Goal: Task Accomplishment & Management: Manage account settings

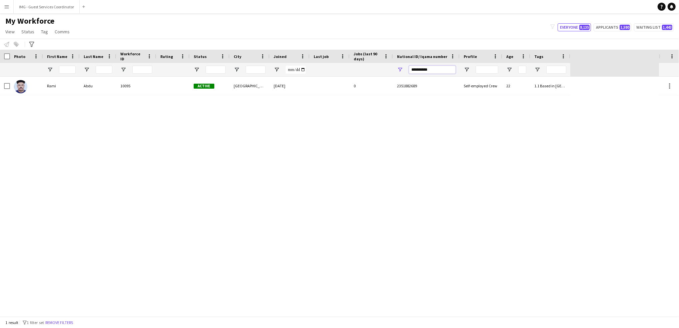
click at [425, 71] on input "**********" at bounding box center [432, 70] width 47 height 8
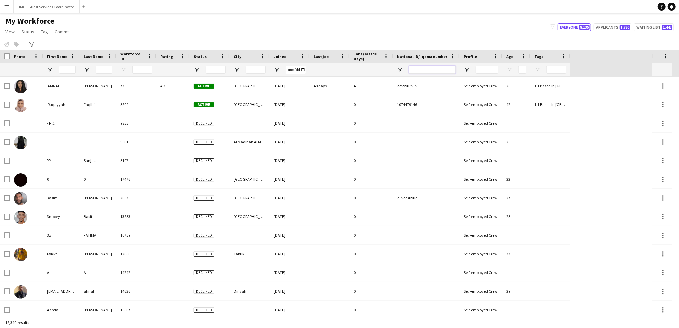
paste input "**********"
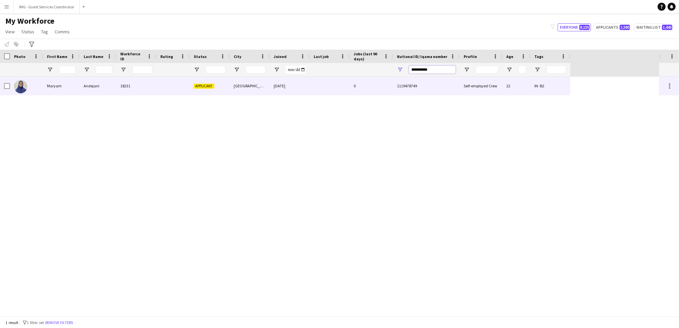
type input "**********"
click at [166, 84] on div at bounding box center [172, 86] width 33 height 18
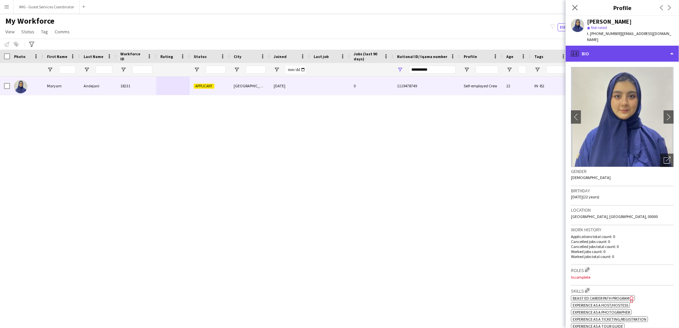
click at [636, 48] on div "profile Bio" at bounding box center [621, 54] width 113 height 16
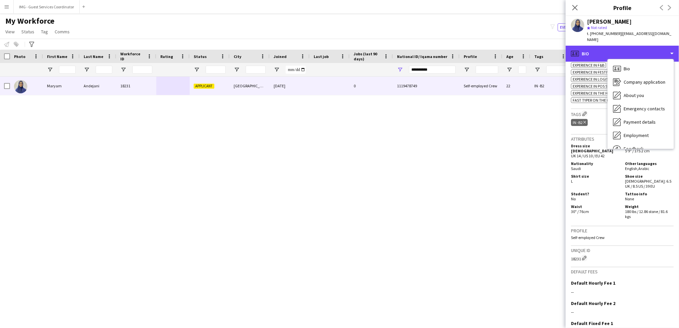
scroll to position [176, 0]
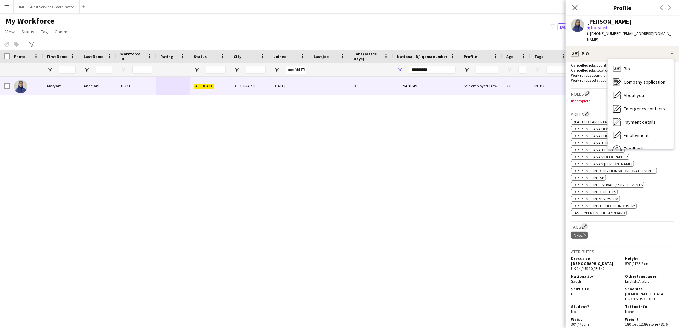
click at [585, 224] on app-icon "Edit crew company tags" at bounding box center [584, 226] width 5 height 5
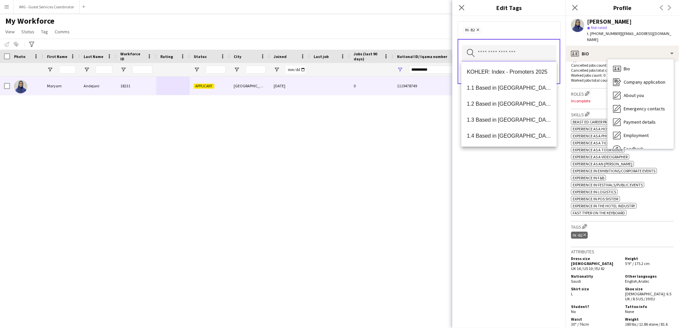
click at [492, 55] on input "text" at bounding box center [508, 53] width 95 height 17
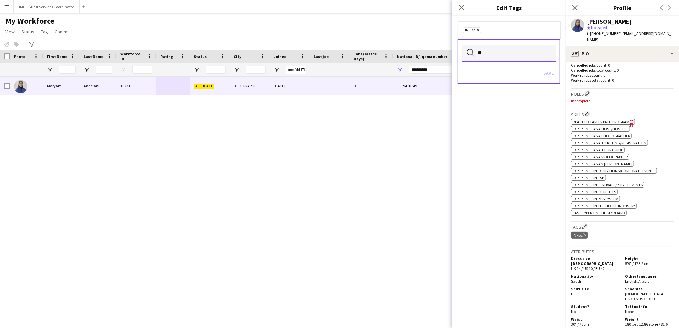
type input "*"
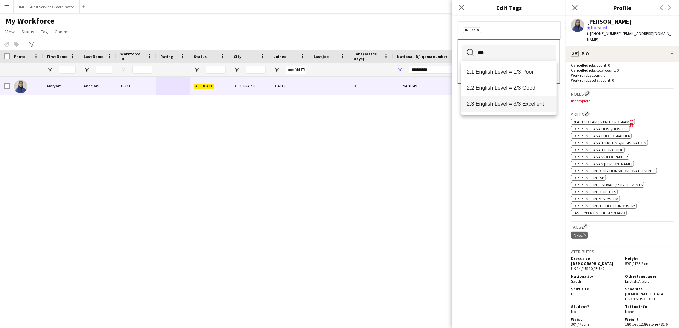
type input "***"
click at [504, 97] on mat-option "2.3 English Level = 3/3 Excellent" at bounding box center [508, 104] width 95 height 16
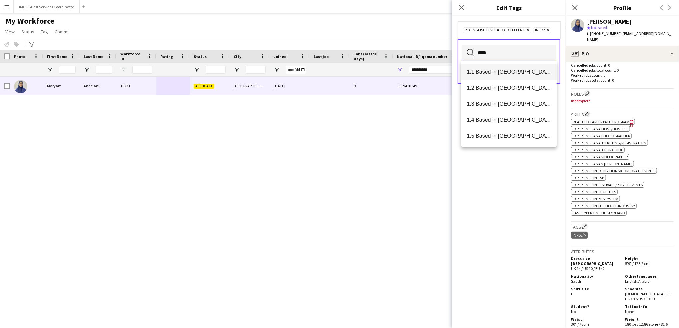
type input "****"
click at [499, 67] on mat-option "1.1 Based in Riyadh" at bounding box center [508, 72] width 95 height 16
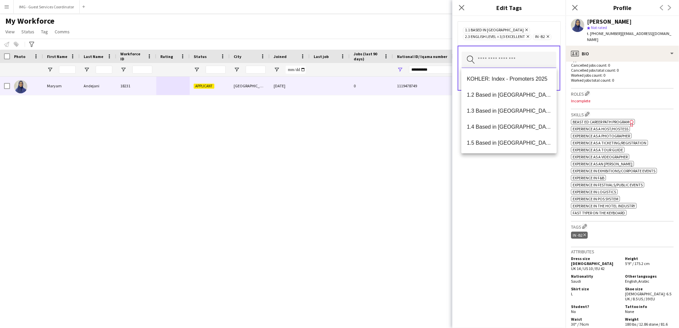
click at [491, 56] on input "text" at bounding box center [508, 60] width 95 height 17
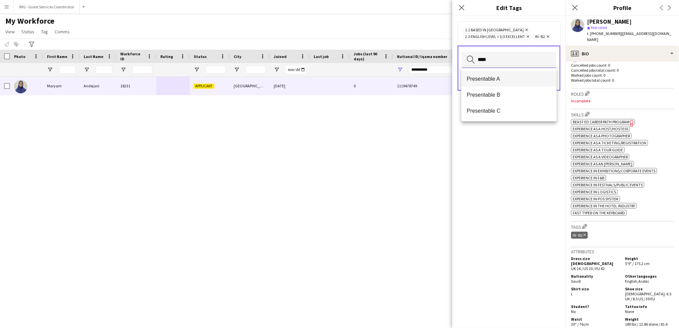
type input "****"
click at [498, 81] on span "Presentable A" at bounding box center [508, 79] width 85 height 6
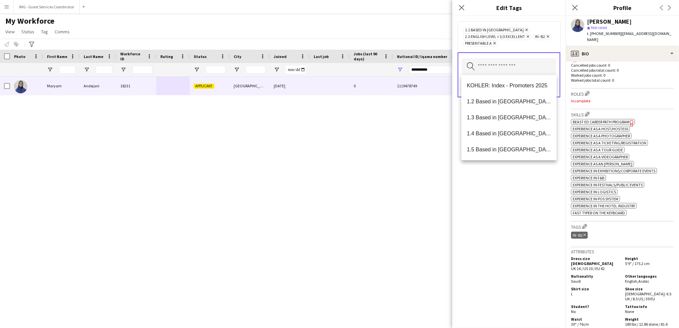
click at [513, 205] on div "1.1 Based in Riyadh Remove 2.3 English Level = 3/3 Excellent Remove IN -B2 Remo…" at bounding box center [508, 172] width 113 height 312
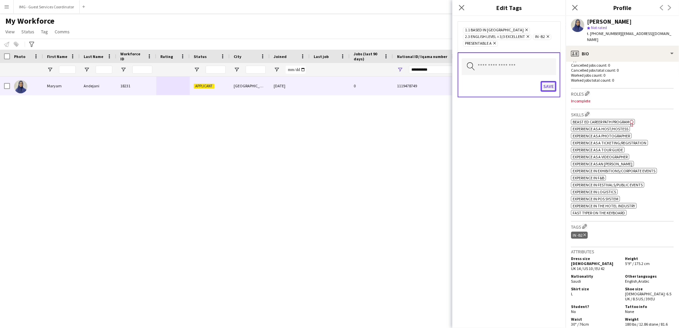
click at [554, 84] on button "Save" at bounding box center [548, 86] width 16 height 11
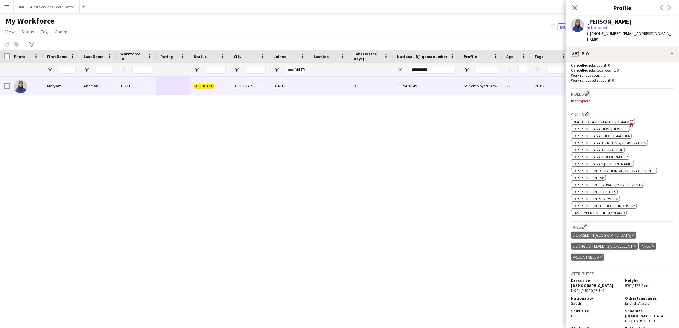
click at [589, 91] on app-icon "Edit crew company roles" at bounding box center [587, 93] width 5 height 5
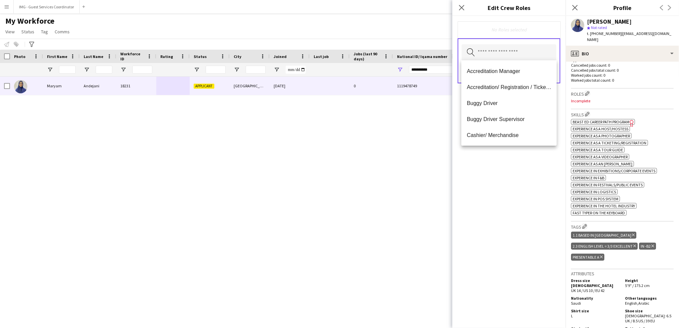
click at [509, 57] on input "text" at bounding box center [508, 52] width 95 height 17
click at [528, 86] on span "Accreditation/ Registration / Ticketing" at bounding box center [508, 87] width 85 height 6
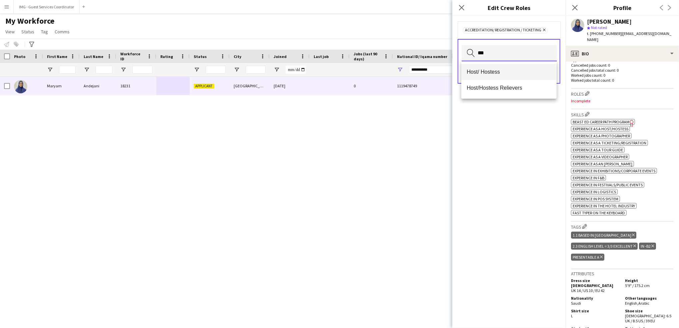
type input "***"
click at [491, 73] on span "Host/ Hostess" at bounding box center [508, 72] width 85 height 6
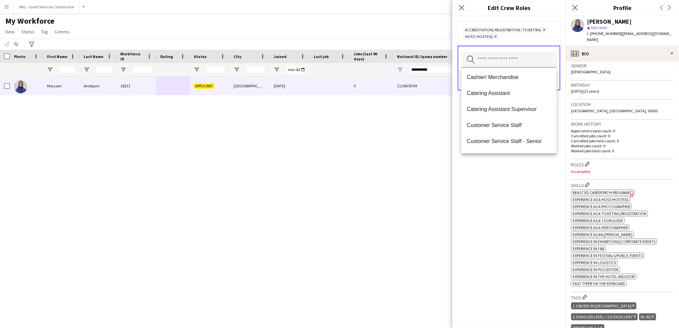
scroll to position [81, 0]
click at [513, 92] on span "Customer Service Staff" at bounding box center [508, 93] width 85 height 6
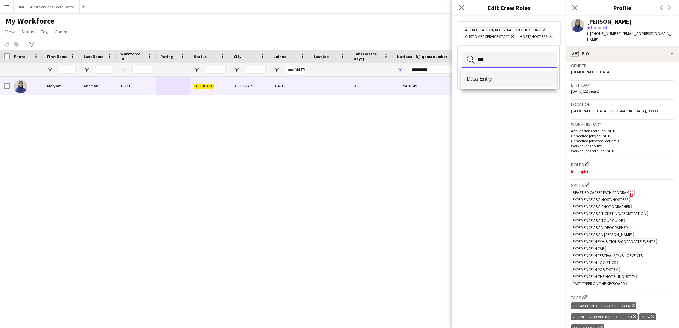
type input "***"
click at [502, 79] on span "Data Entry" at bounding box center [508, 79] width 85 height 6
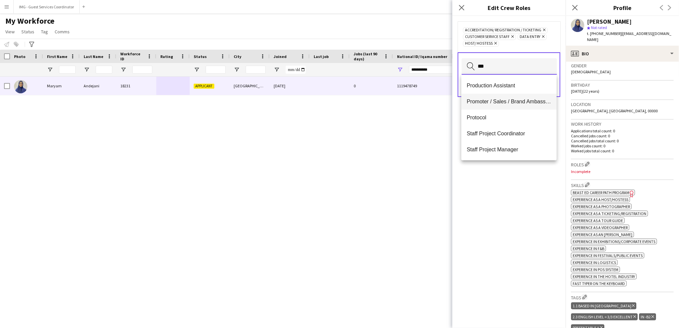
type input "***"
click at [514, 103] on span "Promoter / Sales / Brand Ambassador" at bounding box center [508, 101] width 85 height 6
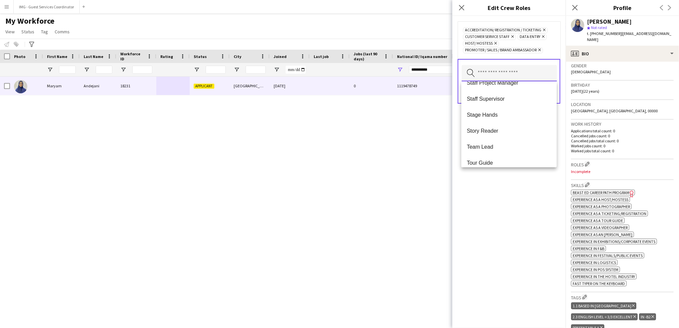
scroll to position [530, 0]
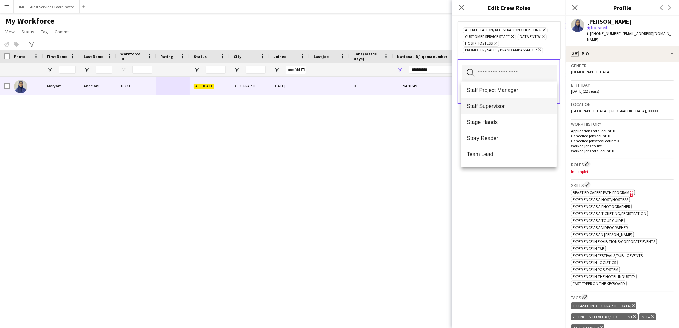
click at [516, 108] on span "Staff Supervisor" at bounding box center [508, 106] width 85 height 6
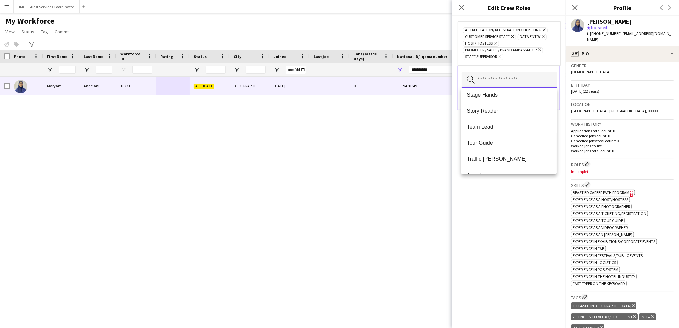
scroll to position [559, 0]
click at [497, 132] on span "Tour Guide" at bounding box center [508, 132] width 85 height 6
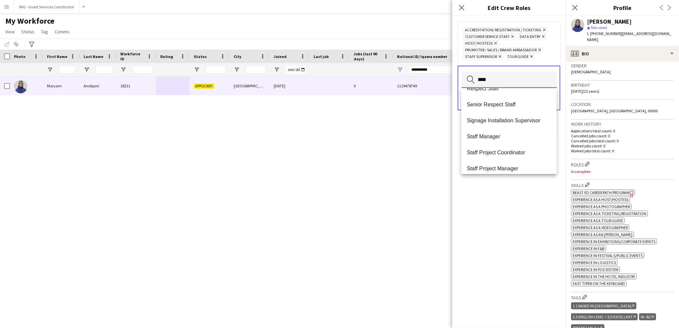
scroll to position [0, 0]
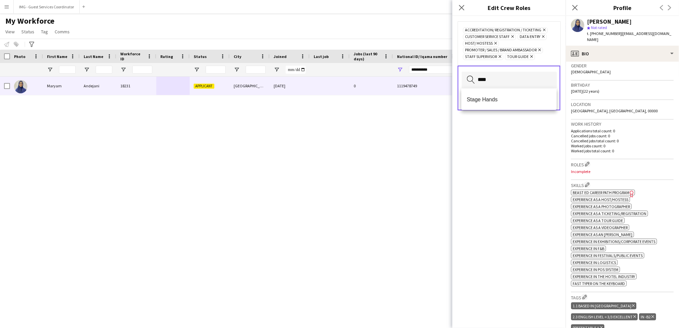
drag, startPoint x: 520, startPoint y: 98, endPoint x: 518, endPoint y: 90, distance: 8.2
click at [518, 90] on div "Stage Hands" at bounding box center [508, 99] width 95 height 21
click at [510, 83] on input "****" at bounding box center [508, 80] width 95 height 16
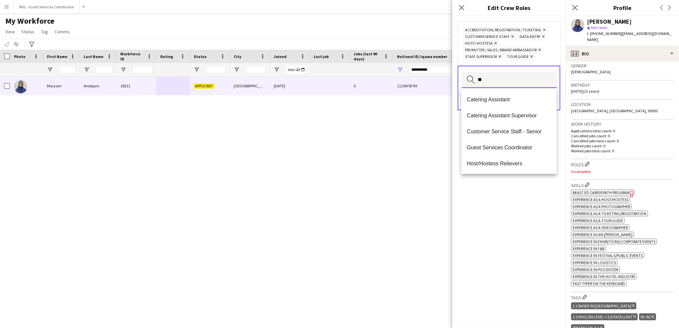
type input "*"
click at [531, 116] on span "Guest Services Coordinator" at bounding box center [508, 116] width 85 height 6
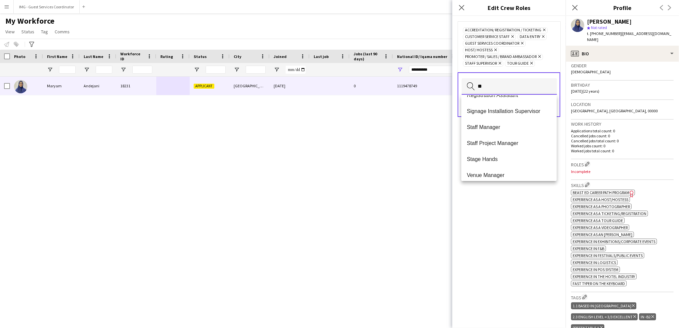
scroll to position [0, 0]
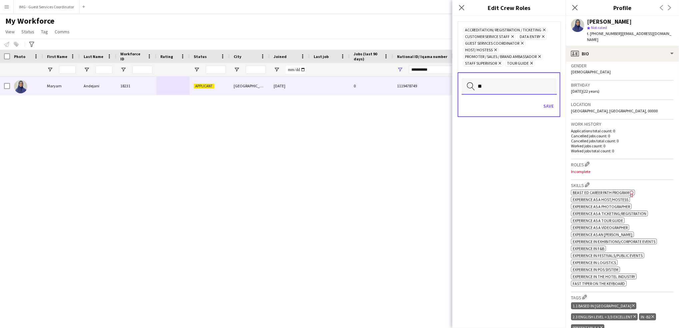
type input "*"
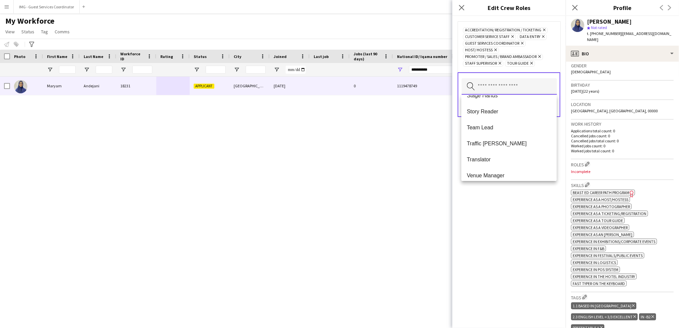
scroll to position [542, 0]
click at [542, 214] on div "Accreditation/ Registration / Ticketing Remove Customer Service Staff Remove Da…" at bounding box center [508, 172] width 113 height 312
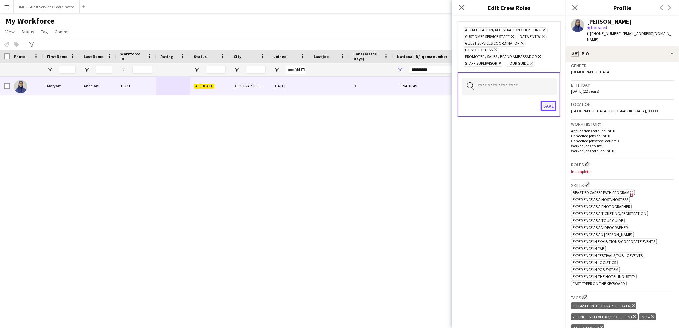
click at [552, 108] on button "Save" at bounding box center [548, 106] width 16 height 11
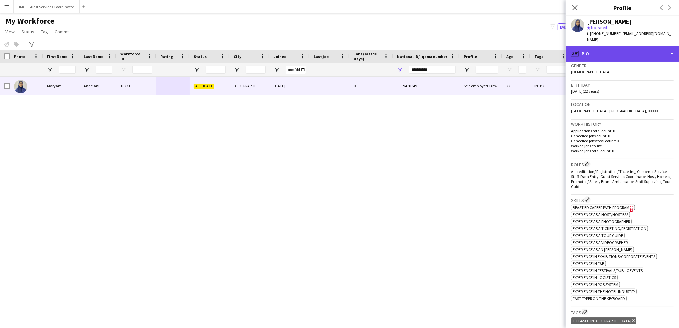
click at [614, 54] on div "profile Bio" at bounding box center [621, 54] width 113 height 16
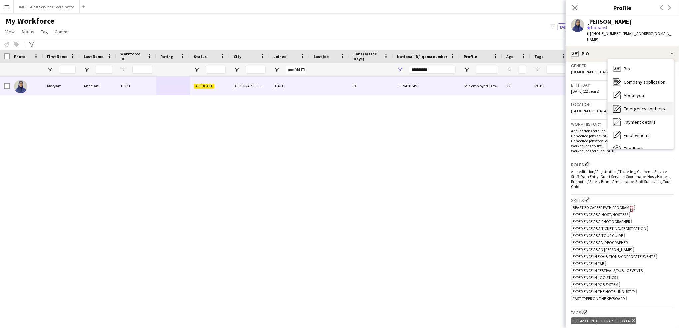
click at [619, 102] on div "Emergency contacts Emergency contacts" at bounding box center [640, 108] width 66 height 13
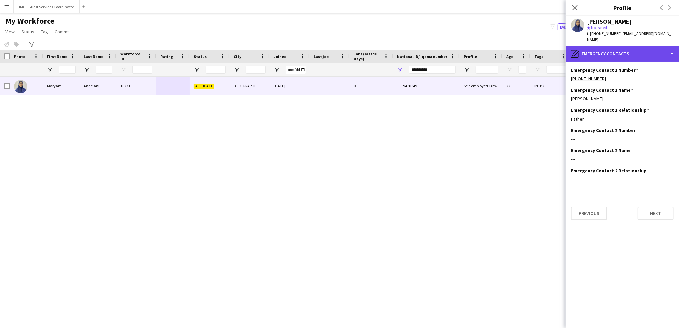
click at [618, 50] on div "pencil4 Emergency contacts" at bounding box center [621, 54] width 113 height 16
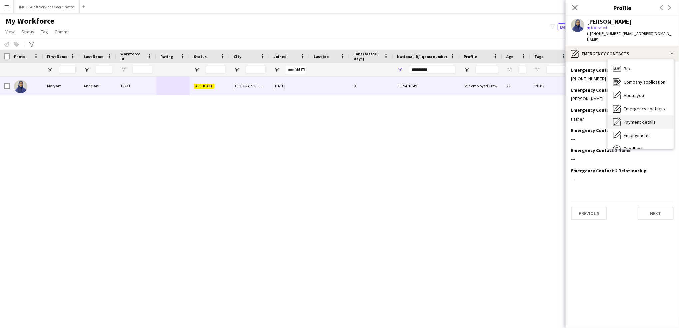
click at [630, 119] on span "Payment details" at bounding box center [639, 122] width 32 height 6
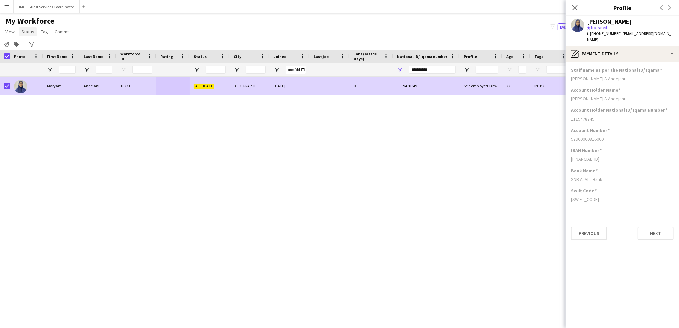
click at [24, 27] on link "Status" at bounding box center [28, 31] width 18 height 9
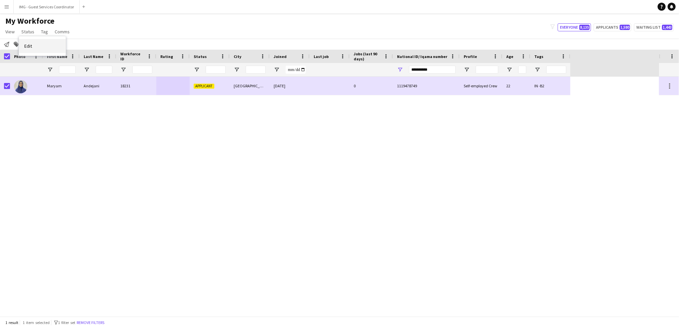
click at [36, 52] on link "Edit" at bounding box center [42, 46] width 47 height 14
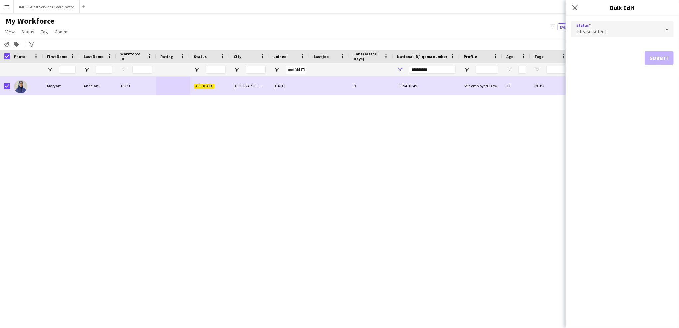
click at [639, 24] on div "Please select" at bounding box center [615, 29] width 89 height 16
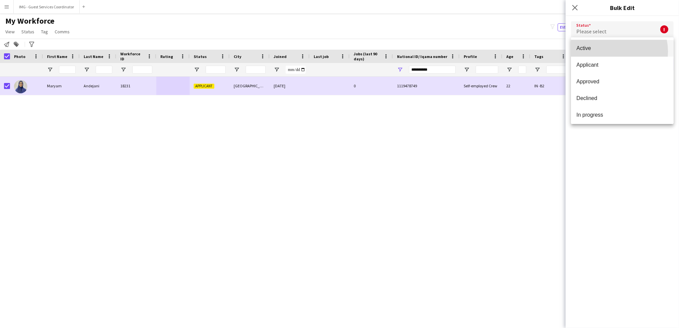
click at [607, 52] on mat-option "Active" at bounding box center [622, 48] width 103 height 17
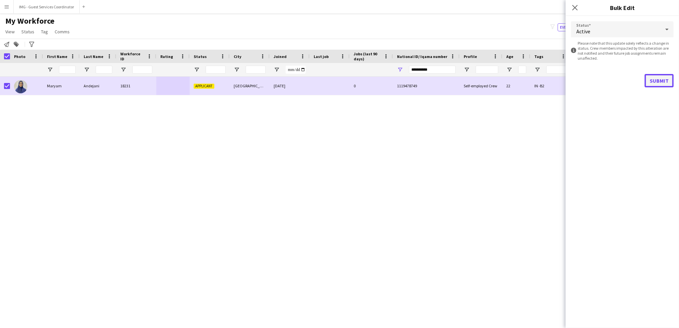
click at [657, 79] on button "Submit" at bounding box center [658, 80] width 29 height 13
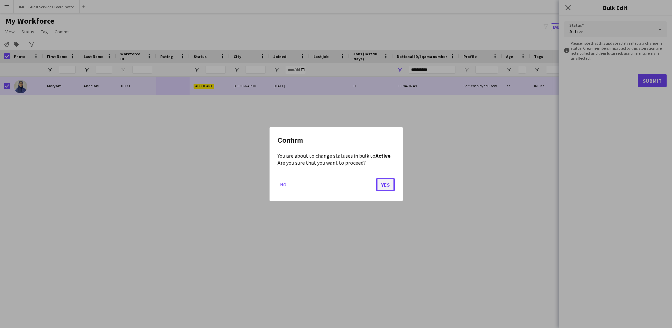
click at [384, 189] on button "Yes" at bounding box center [385, 184] width 19 height 13
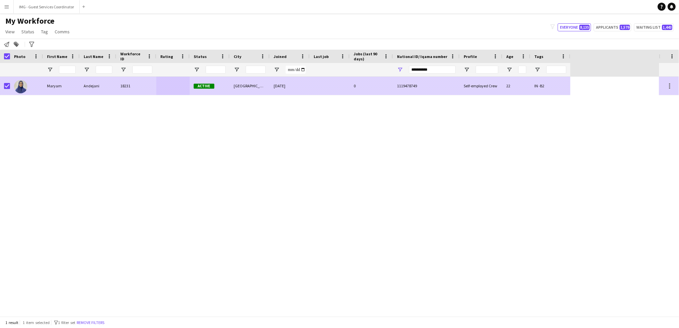
click at [216, 85] on div "Active" at bounding box center [210, 86] width 40 height 18
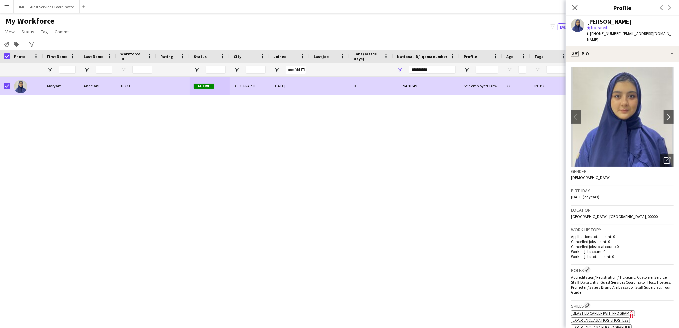
click at [654, 112] on img at bounding box center [622, 117] width 103 height 100
click at [663, 115] on button "chevron-right" at bounding box center [668, 116] width 13 height 13
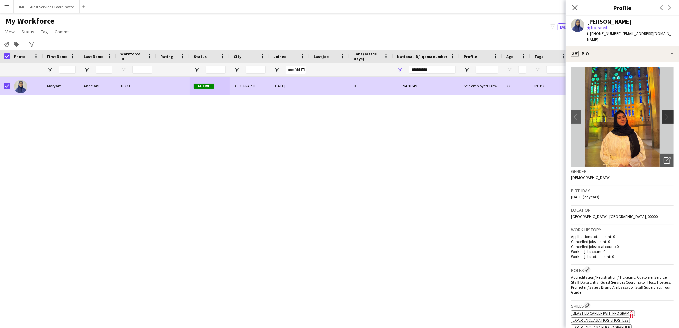
click at [663, 115] on button "chevron-right" at bounding box center [668, 116] width 13 height 13
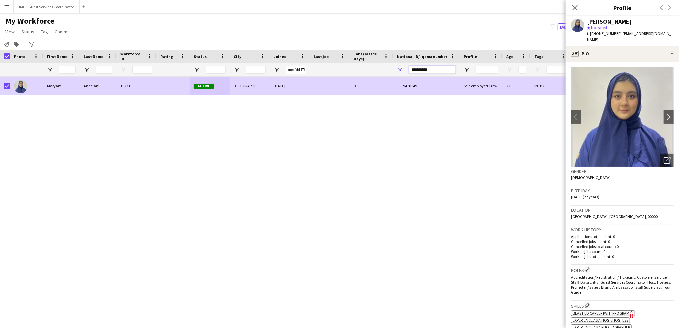
click at [421, 71] on input "**********" at bounding box center [432, 70] width 47 height 8
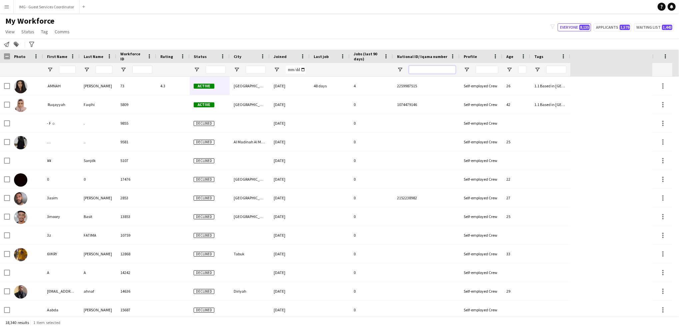
paste input "**********"
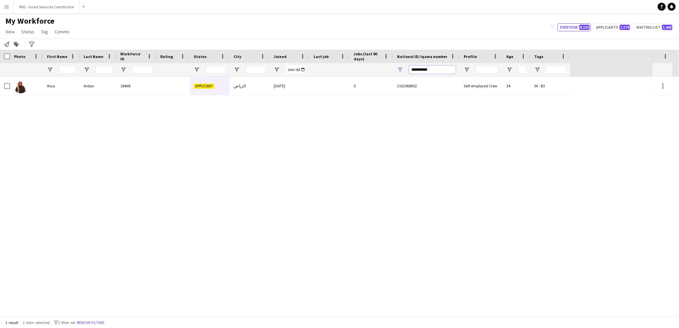
type input "**********"
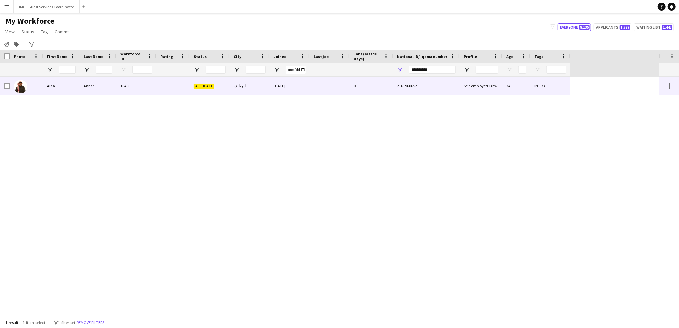
click at [87, 82] on div "Anbar" at bounding box center [98, 86] width 37 height 18
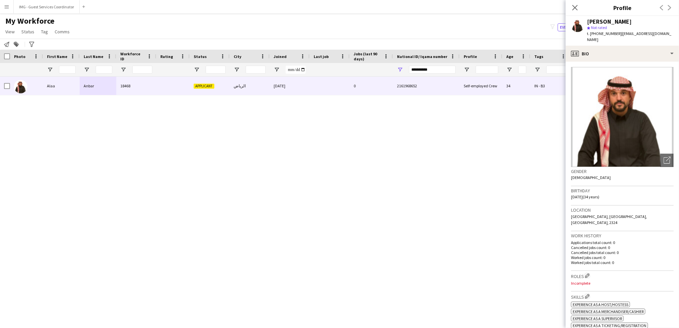
click at [632, 177] on div "Gender Male" at bounding box center [622, 176] width 103 height 19
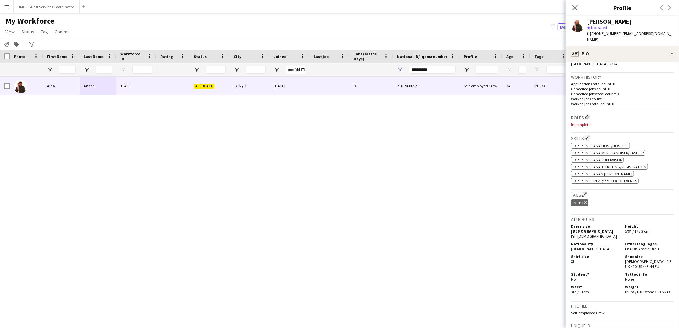
scroll to position [158, 0]
click at [587, 193] on app-icon "Edit crew company tags" at bounding box center [584, 195] width 5 height 5
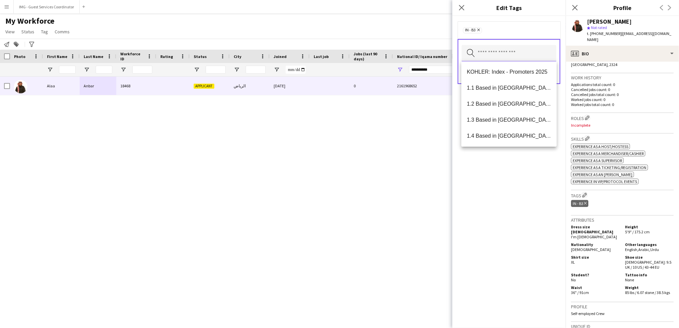
click at [512, 50] on input "text" at bounding box center [508, 53] width 95 height 17
type input "*"
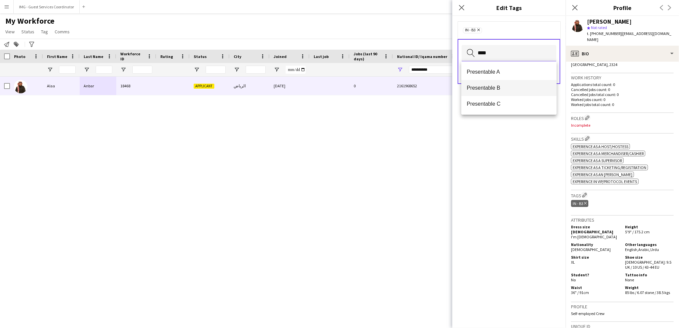
type input "****"
click at [505, 89] on span "Presentable B" at bounding box center [508, 88] width 85 height 6
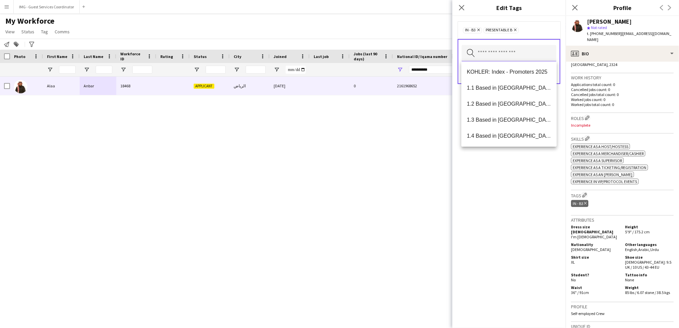
click at [519, 52] on input "text" at bounding box center [508, 53] width 95 height 17
type input "***"
click at [515, 102] on span "1.3 Based in Jeddah" at bounding box center [508, 104] width 85 height 6
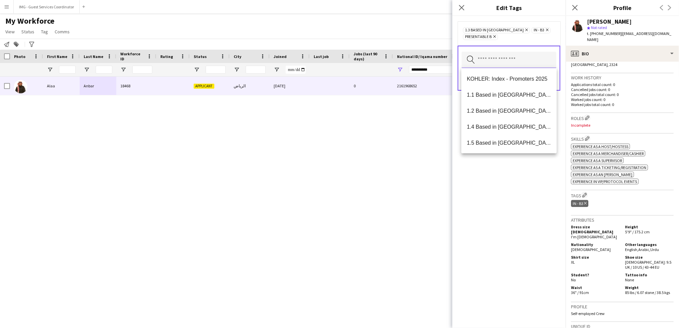
type input "*"
click at [504, 97] on span "1.1 Based in Riyadh" at bounding box center [508, 95] width 85 height 6
click at [518, 58] on input "text" at bounding box center [508, 66] width 95 height 17
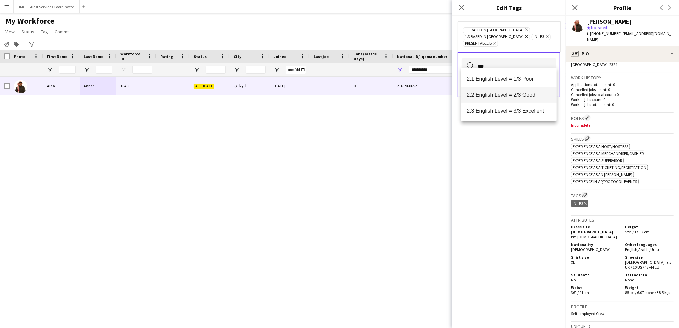
type input "***"
click at [520, 97] on span "2.2 English Level = 2/3 Good" at bounding box center [508, 95] width 85 height 6
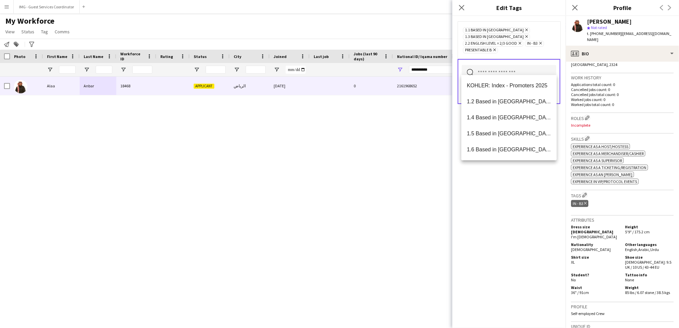
click at [516, 195] on div "1.1 Based in Riyadh Remove 1.3 Based in Jeddah Remove 2.2 English Level = 2/3 G…" at bounding box center [508, 172] width 113 height 312
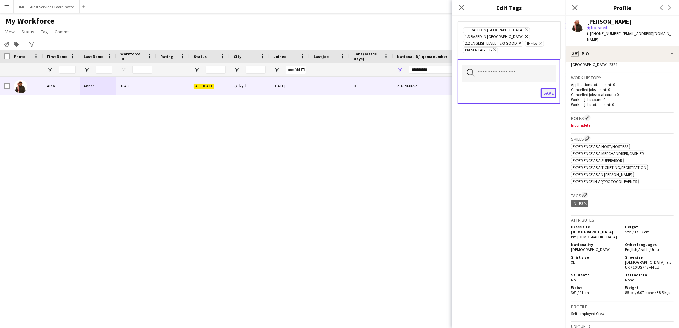
click at [545, 88] on button "Save" at bounding box center [548, 93] width 16 height 11
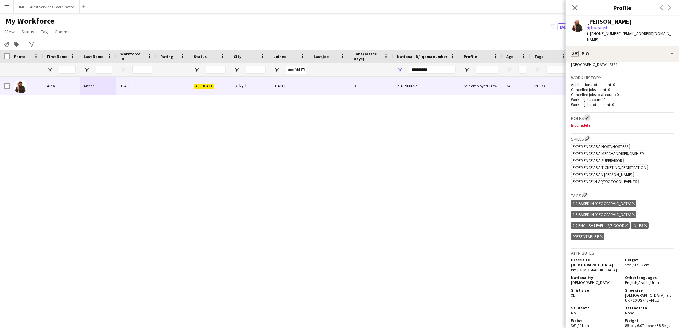
click at [587, 115] on app-icon "Edit crew company roles" at bounding box center [587, 117] width 5 height 5
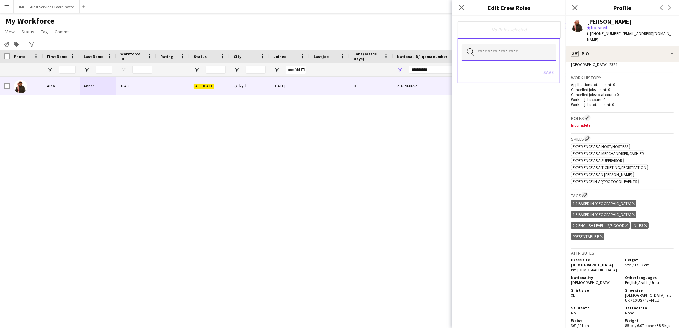
click at [481, 50] on input "text" at bounding box center [508, 52] width 95 height 17
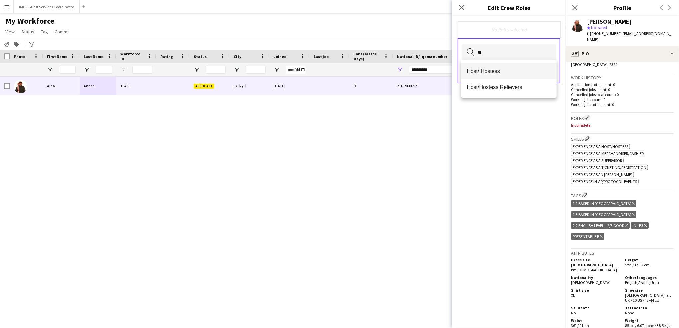
type input "**"
click at [495, 66] on mat-option "Host/ Hostess" at bounding box center [508, 71] width 95 height 16
type input "****"
click at [530, 69] on span "Customer Service Staff" at bounding box center [508, 72] width 85 height 6
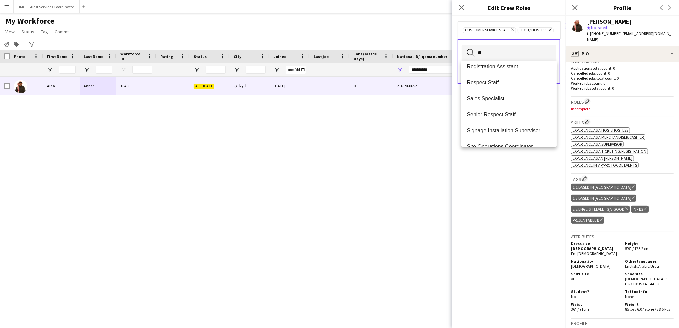
scroll to position [0, 0]
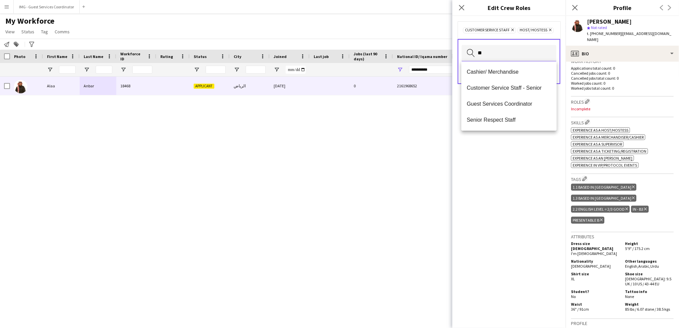
type input "*"
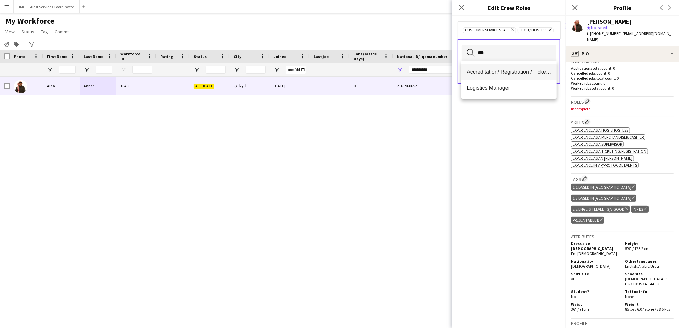
type input "***"
click at [520, 69] on span "Accreditation/ Registration / Ticketing" at bounding box center [508, 72] width 85 height 6
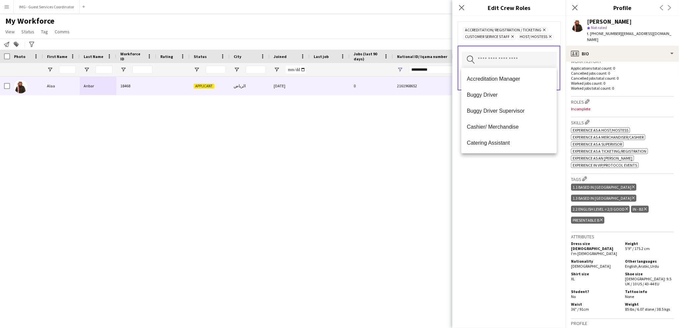
click at [521, 215] on div "Accreditation/ Registration / Ticketing Remove Customer Service Staff Remove Ho…" at bounding box center [508, 172] width 113 height 312
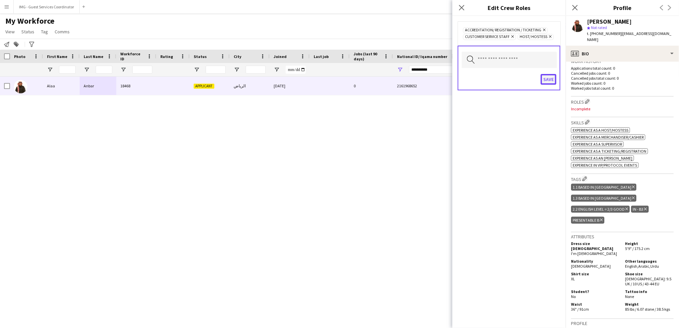
click at [546, 74] on button "Save" at bounding box center [548, 79] width 16 height 11
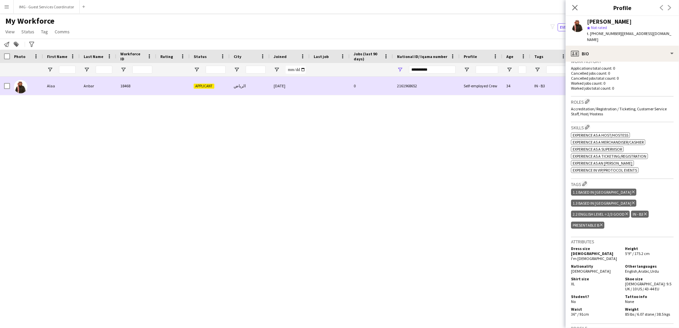
click at [10, 88] on div at bounding box center [26, 86] width 33 height 18
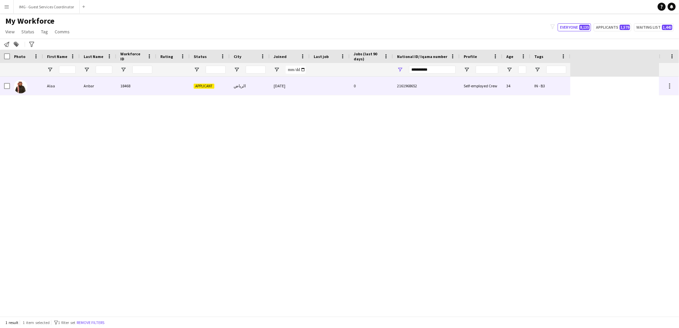
click at [474, 97] on div "Alaa Anbar 18468 Applicant الرياض 20-09-2025 0 2161968652 Self-employed Crew 34…" at bounding box center [329, 196] width 659 height 239
click at [447, 88] on div "2161968652" at bounding box center [426, 86] width 67 height 18
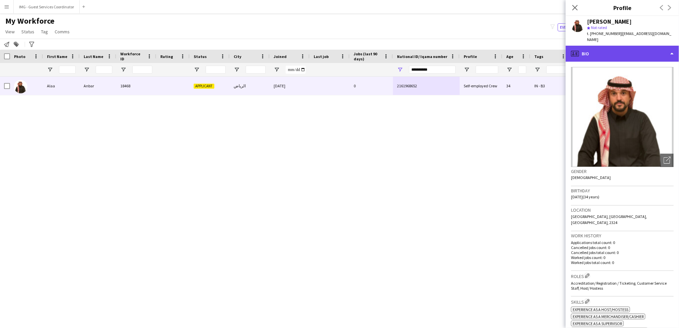
click at [607, 48] on div "profile Bio" at bounding box center [621, 54] width 113 height 16
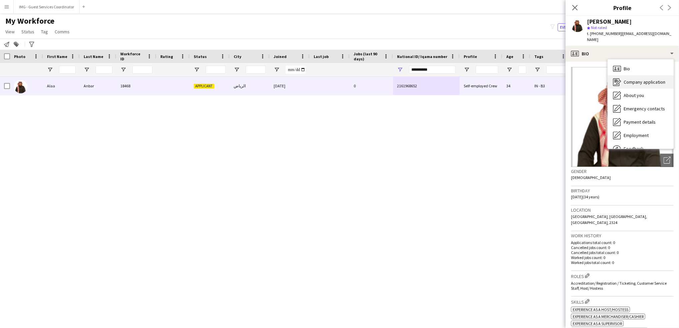
click at [641, 79] on span "Company application" at bounding box center [644, 82] width 42 height 6
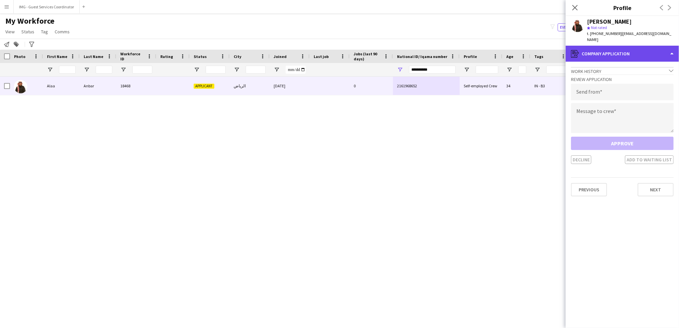
click at [611, 49] on div "register Company application" at bounding box center [621, 54] width 113 height 16
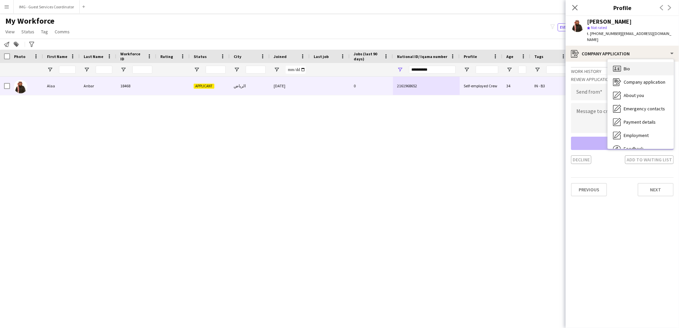
click at [635, 65] on div "Bio Bio" at bounding box center [640, 68] width 66 height 13
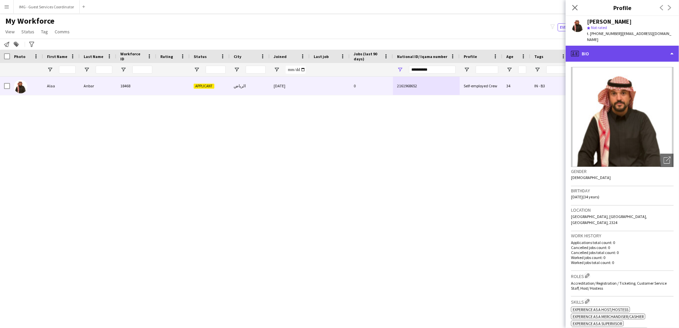
click at [613, 46] on div "profile Bio" at bounding box center [621, 54] width 113 height 16
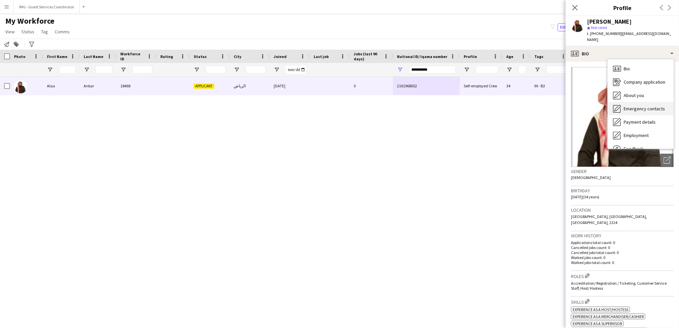
click at [640, 106] on div "Emergency contacts Emergency contacts" at bounding box center [640, 108] width 66 height 13
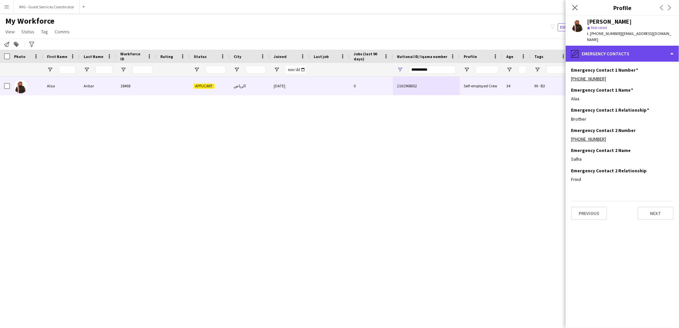
click at [625, 48] on div "pencil4 Emergency contacts" at bounding box center [621, 54] width 113 height 16
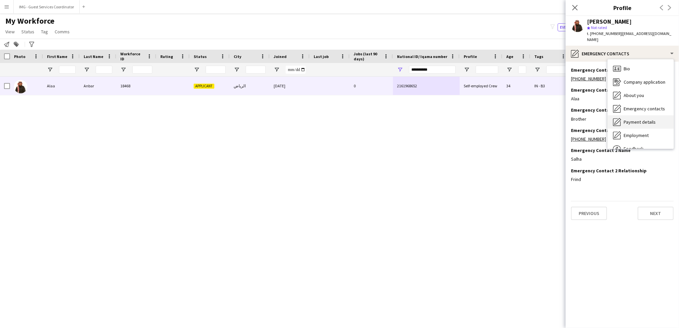
click at [642, 119] on span "Payment details" at bounding box center [639, 122] width 32 height 6
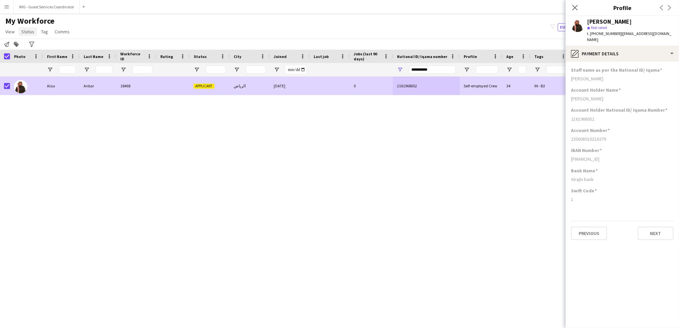
click at [29, 33] on span "Status" at bounding box center [27, 32] width 13 height 6
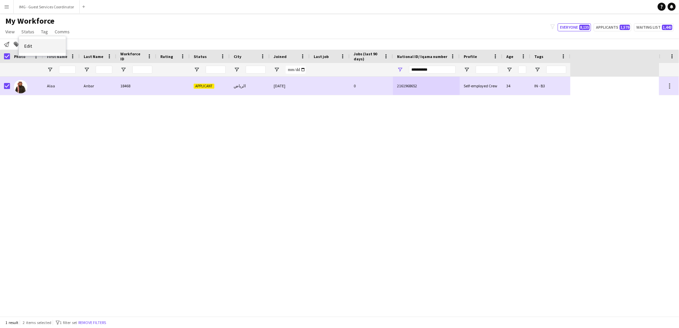
click at [40, 46] on link "Edit" at bounding box center [42, 46] width 47 height 14
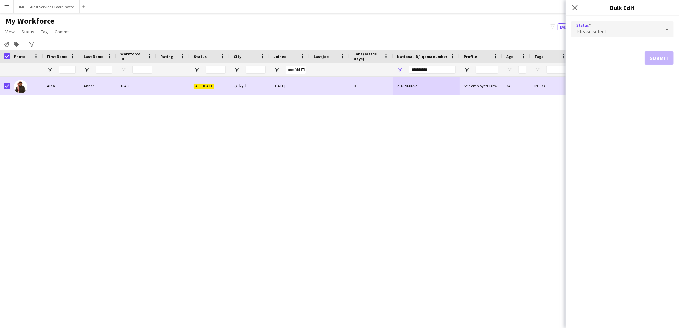
click at [622, 32] on div "Please select" at bounding box center [615, 29] width 89 height 16
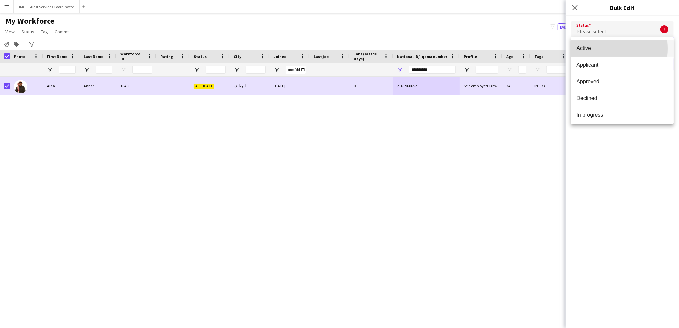
click at [593, 49] on span "Active" at bounding box center [622, 48] width 92 height 6
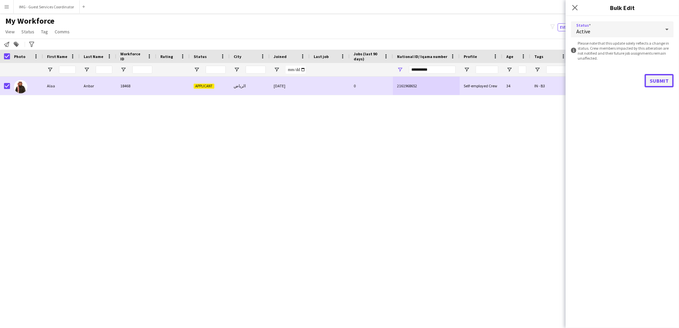
click at [653, 78] on button "Submit" at bounding box center [658, 80] width 29 height 13
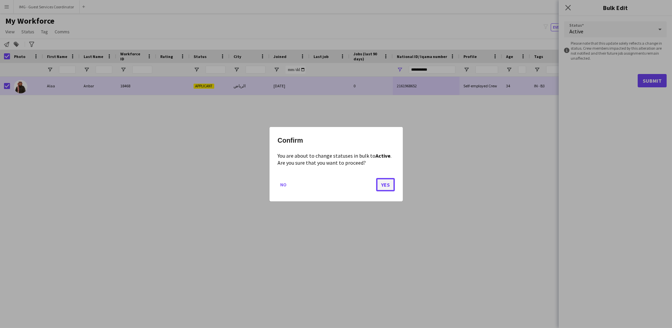
click at [385, 185] on button "Yes" at bounding box center [385, 184] width 19 height 13
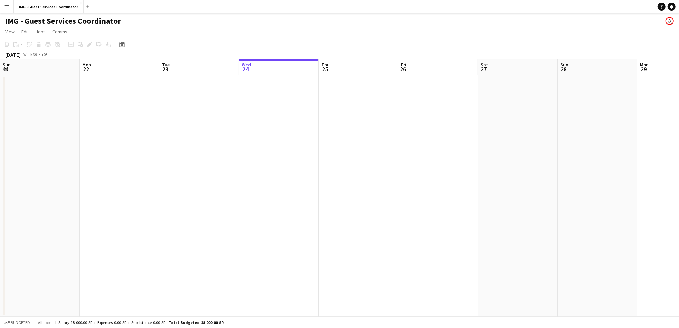
scroll to position [0, 159]
